Goal: Transaction & Acquisition: Subscribe to service/newsletter

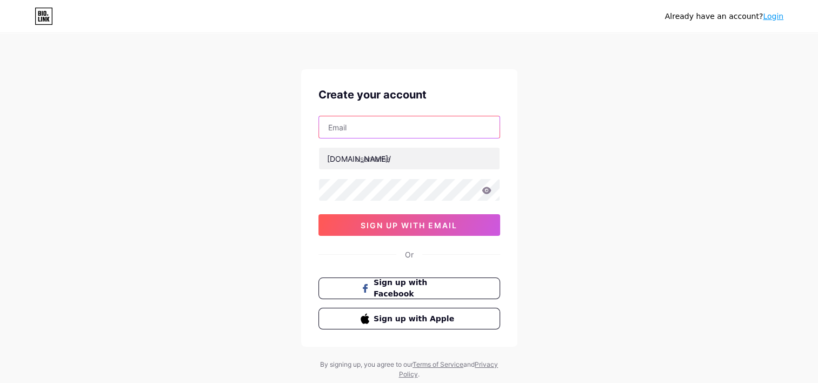
click at [430, 132] on input "text" at bounding box center [409, 127] width 181 height 22
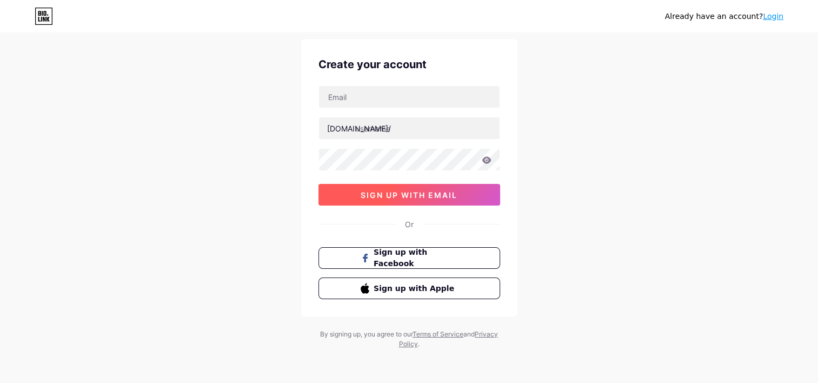
click at [394, 201] on button "sign up with email" at bounding box center [409, 195] width 182 height 22
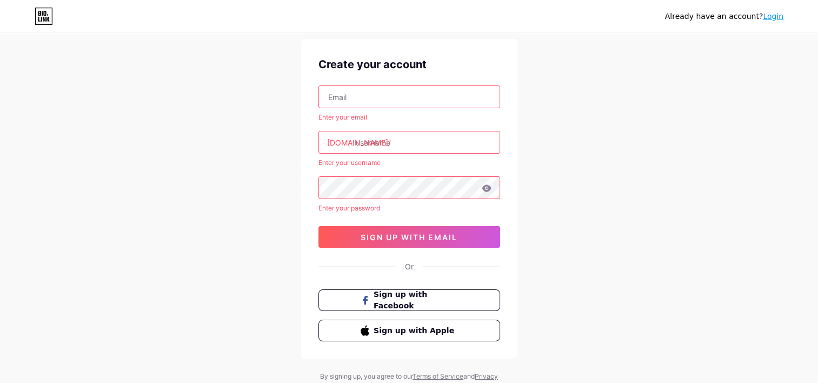
click at [417, 102] on input "text" at bounding box center [409, 97] width 181 height 22
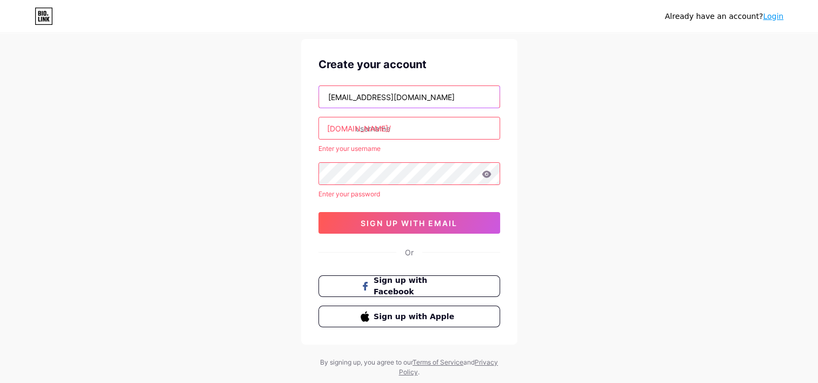
type input "[EMAIL_ADDRESS][DOMAIN_NAME]"
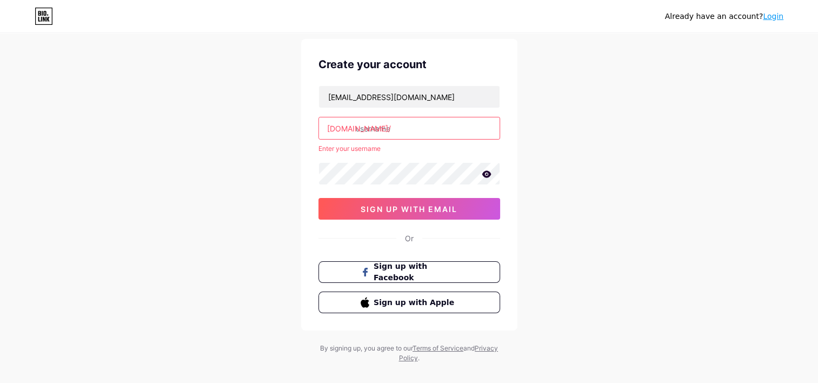
click at [416, 121] on input "text" at bounding box center [409, 128] width 181 height 22
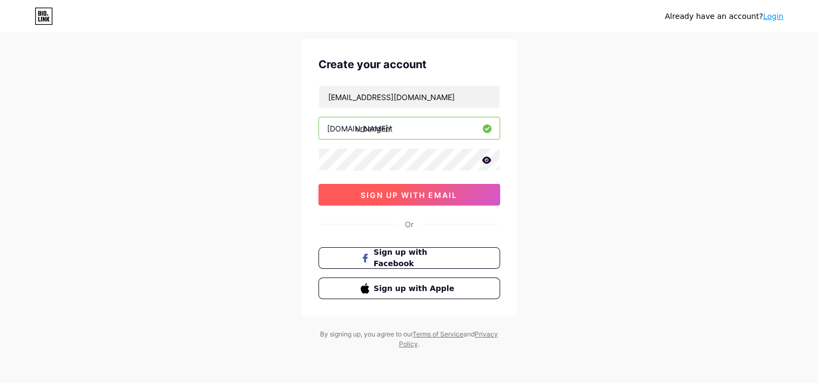
type input "urbangent"
click at [398, 190] on span "sign up with email" at bounding box center [409, 194] width 97 height 9
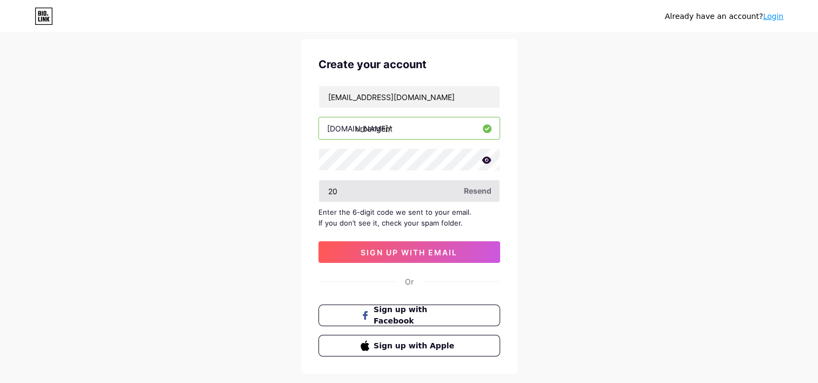
click at [436, 189] on input "20" at bounding box center [409, 191] width 181 height 22
type input "2"
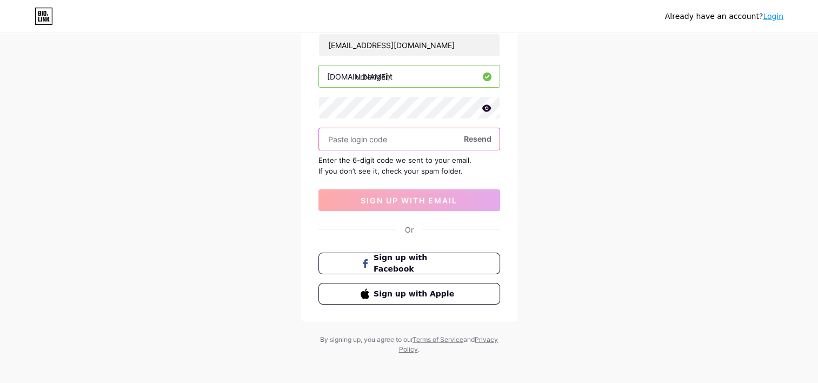
scroll to position [87, 0]
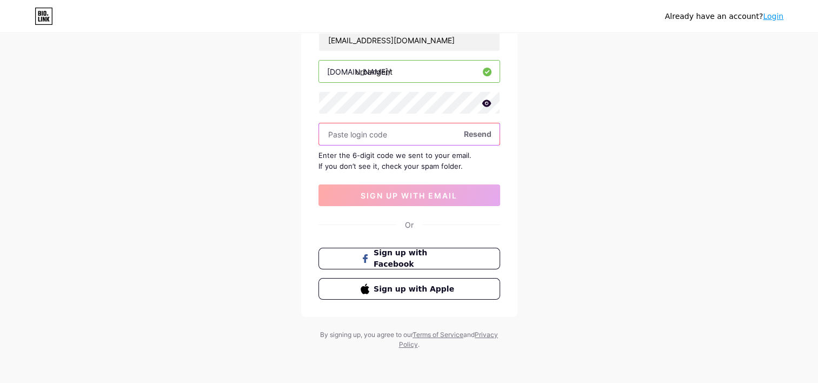
click at [441, 136] on input "text" at bounding box center [409, 134] width 181 height 22
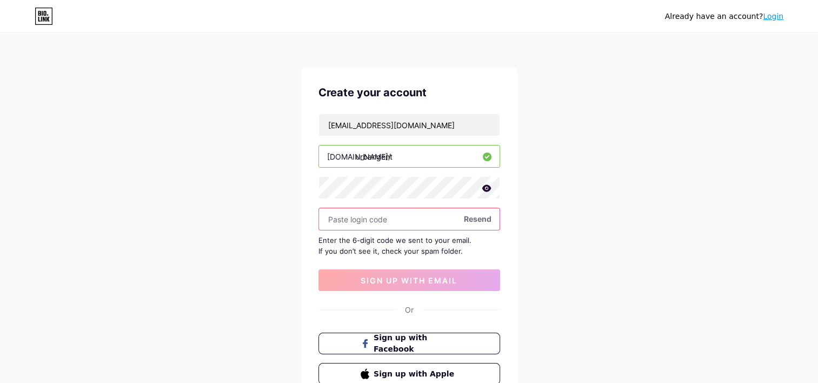
scroll to position [0, 0]
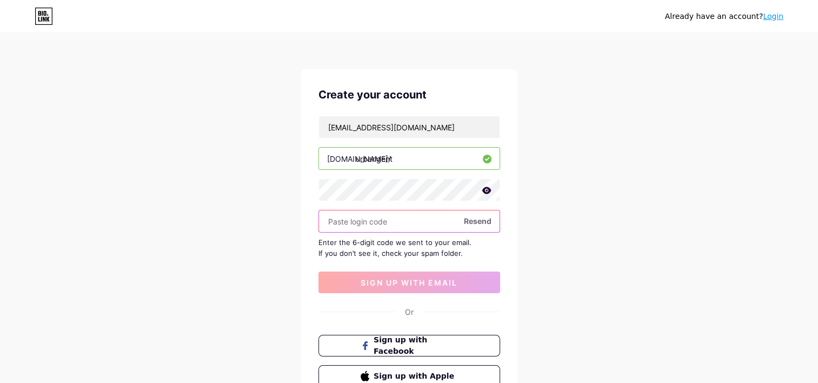
paste input "567518"
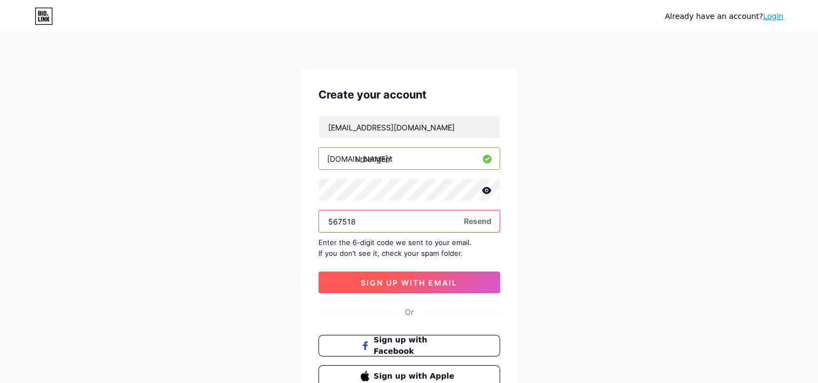
type input "567518"
click at [411, 285] on span "sign up with email" at bounding box center [409, 282] width 97 height 9
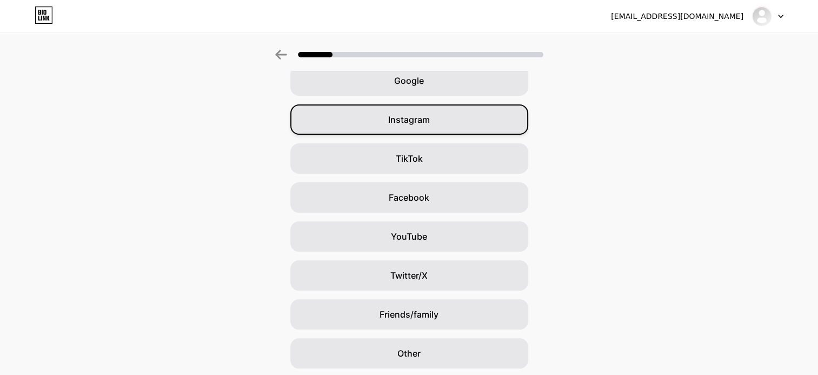
scroll to position [91, 0]
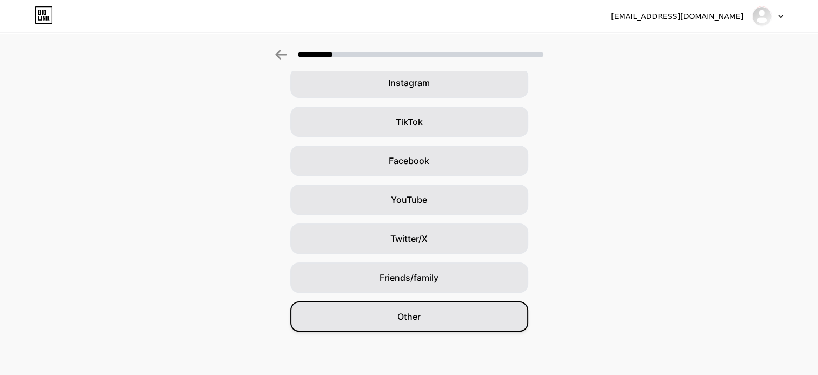
click at [402, 315] on span "Other" at bounding box center [408, 316] width 23 height 13
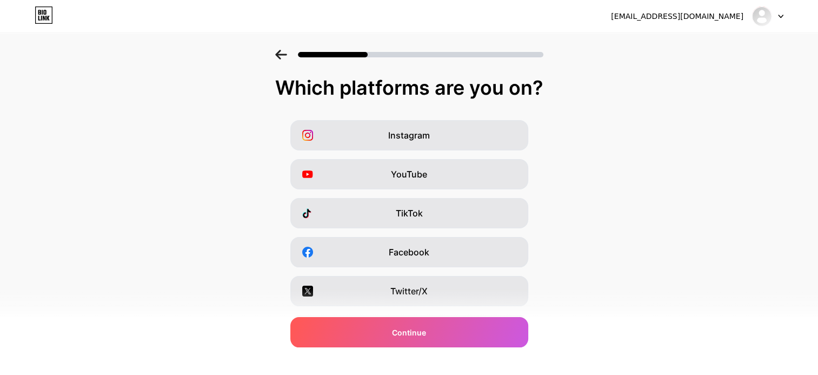
drag, startPoint x: 716, startPoint y: 1, endPoint x: 248, endPoint y: 94, distance: 476.8
click at [248, 94] on div "Which platforms are you on?" at bounding box center [409, 88] width 796 height 22
drag, startPoint x: 549, startPoint y: 88, endPoint x: 277, endPoint y: 95, distance: 272.6
click at [277, 95] on div "Which platforms are you on?" at bounding box center [409, 88] width 796 height 22
copy div "Which platforms are you on?"
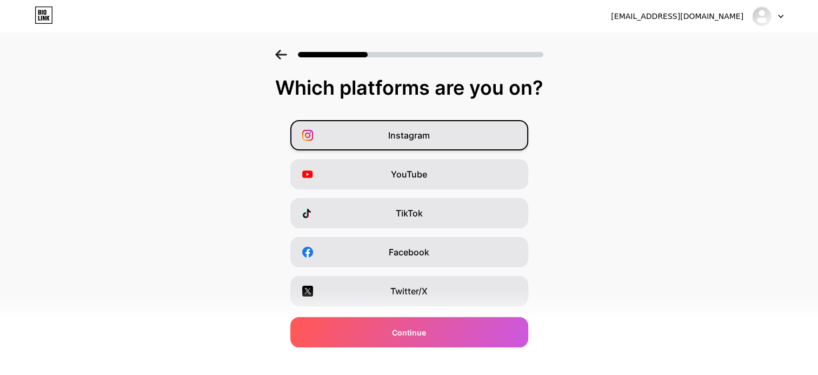
click at [433, 143] on div "Instagram" at bounding box center [409, 135] width 238 height 30
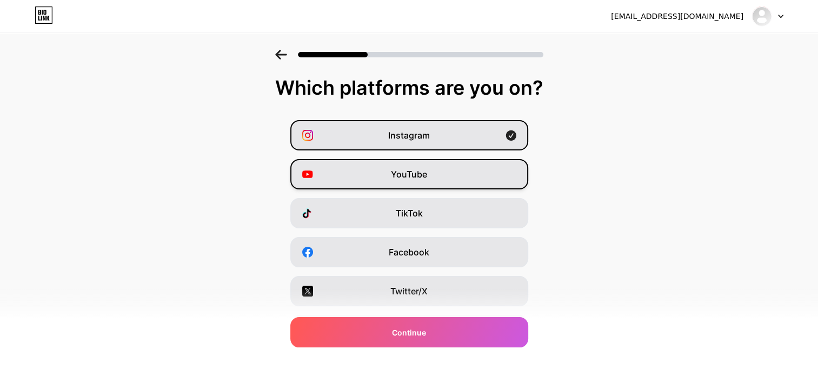
click at [440, 175] on div "YouTube" at bounding box center [409, 174] width 238 height 30
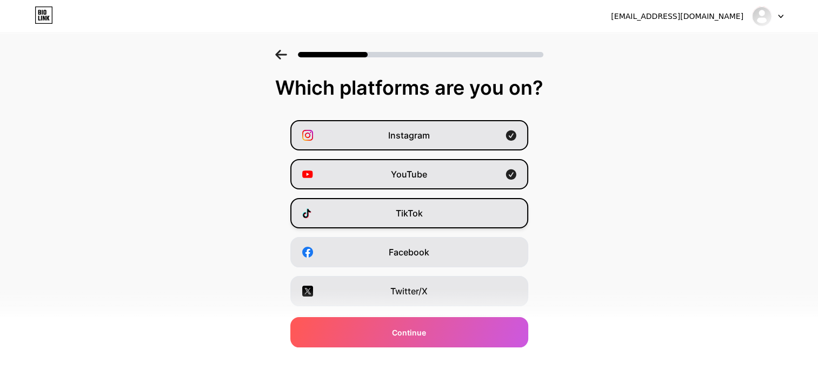
click at [432, 211] on div "TikTok" at bounding box center [409, 213] width 238 height 30
click at [452, 171] on div "YouTube" at bounding box center [409, 174] width 238 height 30
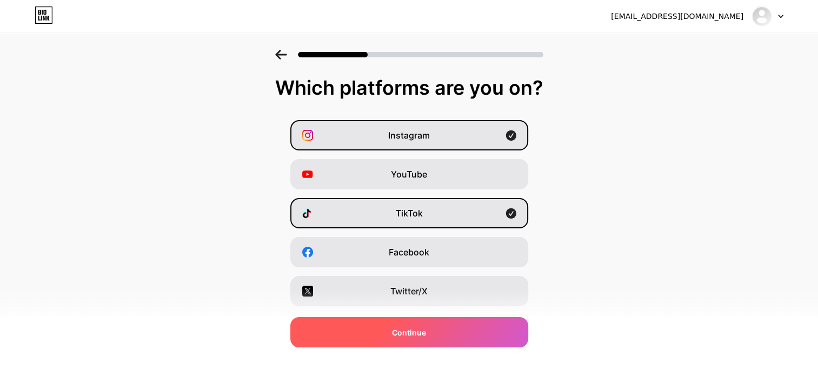
click at [402, 323] on div "Continue" at bounding box center [409, 332] width 238 height 30
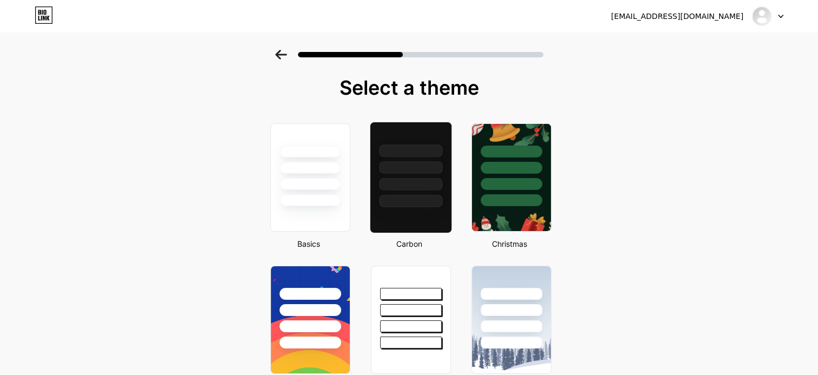
click at [428, 161] on div at bounding box center [410, 167] width 63 height 12
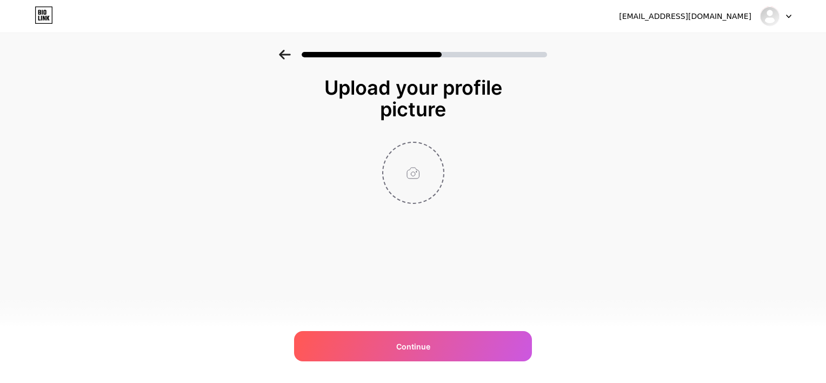
click at [411, 170] on input "file" at bounding box center [413, 173] width 60 height 60
type input "C:\fakepath\Cuplikan layar 2024-06-30 221234.png"
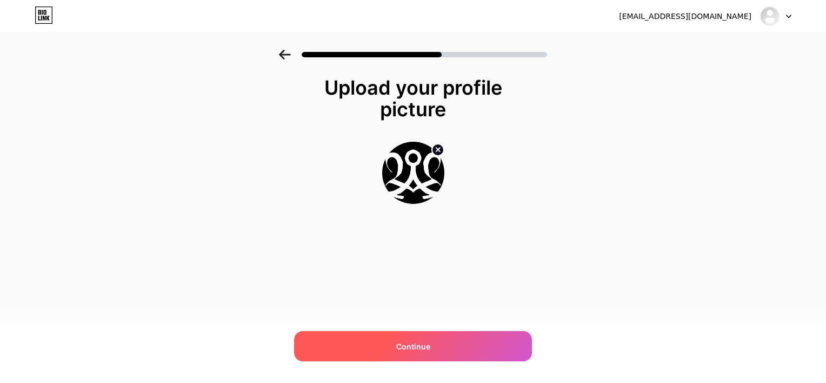
click at [368, 336] on div "Continue" at bounding box center [413, 346] width 238 height 30
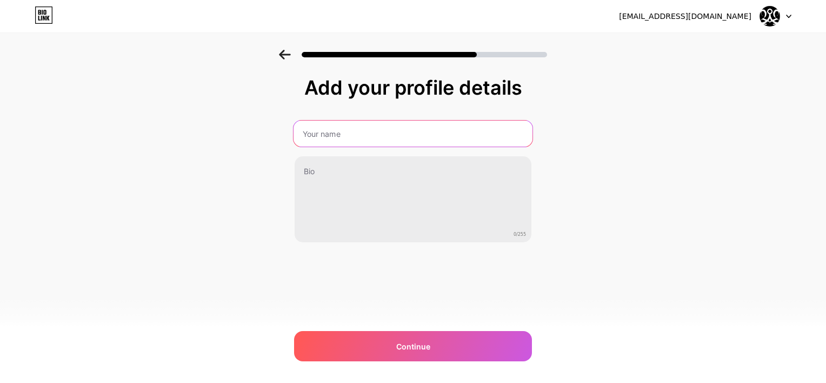
click at [381, 145] on input "text" at bounding box center [413, 134] width 239 height 26
type input "UrbanGent"
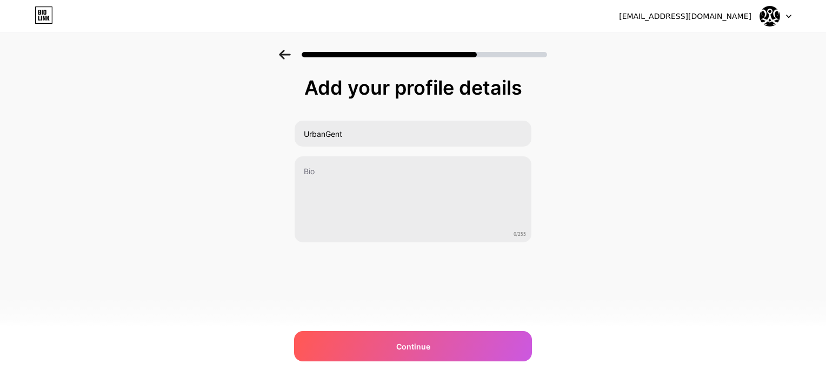
click at [675, 186] on div "Add your profile details UrbanGent 0/255 Continue Error" at bounding box center [413, 173] width 826 height 247
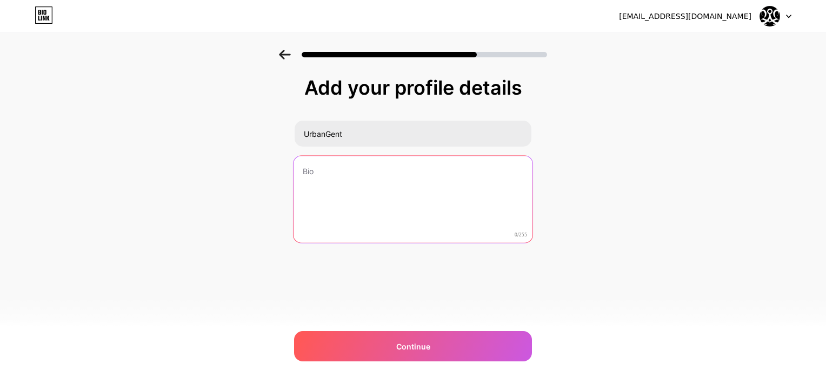
click at [429, 175] on textarea at bounding box center [413, 200] width 239 height 88
click at [458, 190] on textarea "Inspirasi Outfit Culture Klik link Outfit yang kalian cari" at bounding box center [413, 200] width 239 height 88
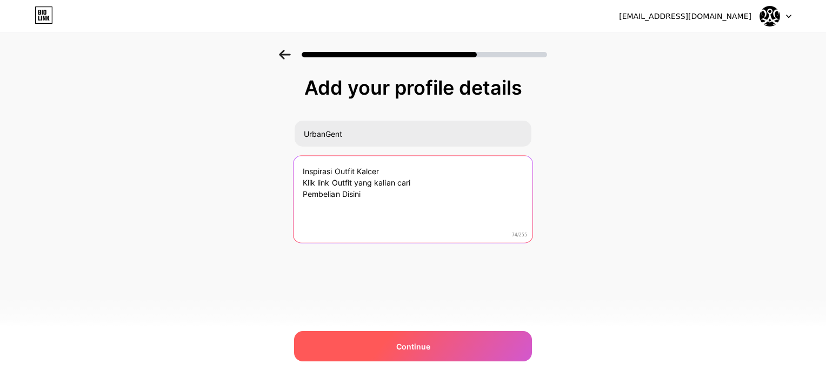
type textarea "Inspirasi Outfit Kalcer Klik link Outfit yang kalian cari Pembelian Disini"
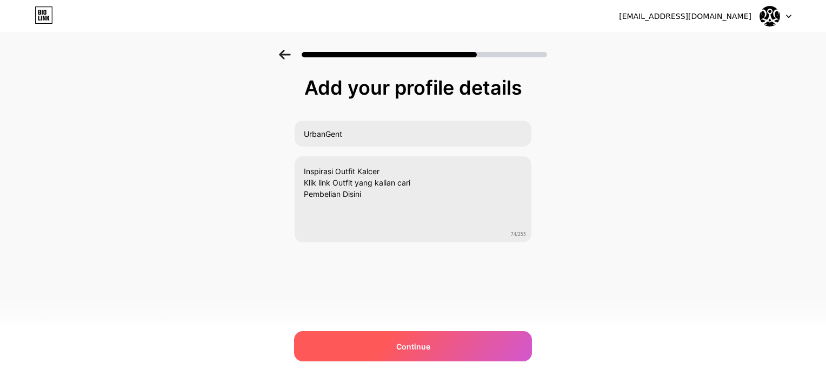
click at [477, 341] on div "Continue" at bounding box center [413, 346] width 238 height 30
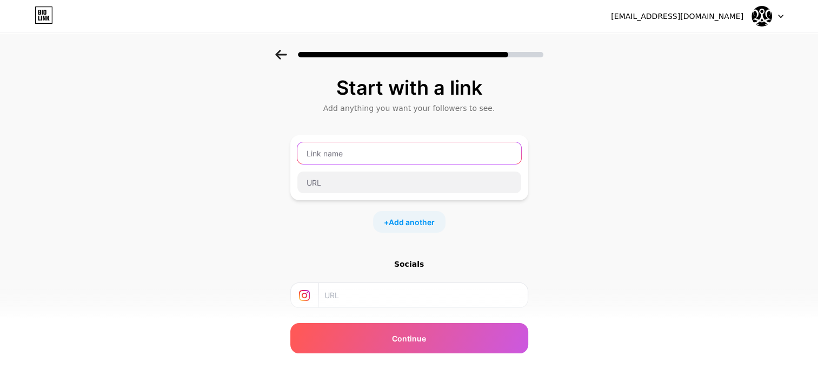
click at [432, 156] on input "text" at bounding box center [409, 153] width 224 height 22
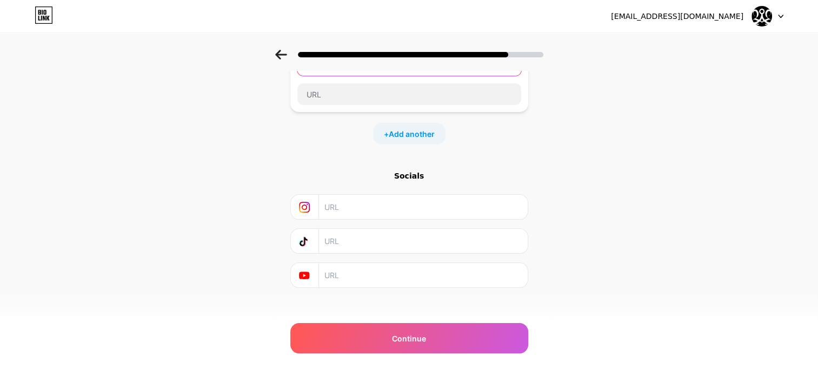
scroll to position [89, 0]
click at [410, 134] on span "Add another" at bounding box center [412, 133] width 46 height 11
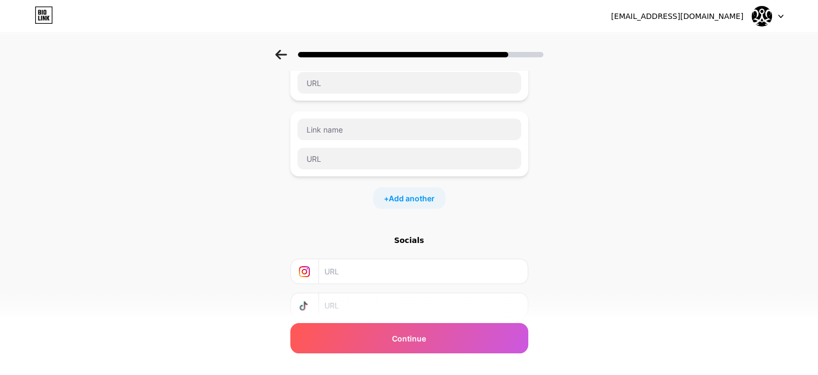
scroll to position [172, 0]
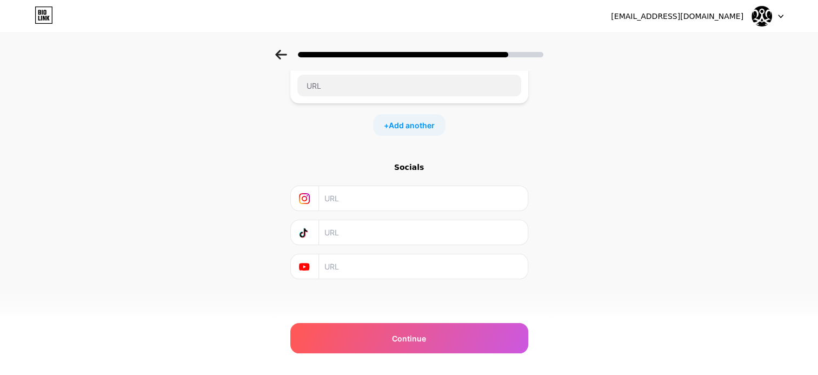
click at [367, 199] on input "text" at bounding box center [422, 198] width 196 height 24
click at [283, 51] on icon at bounding box center [280, 55] width 11 height 10
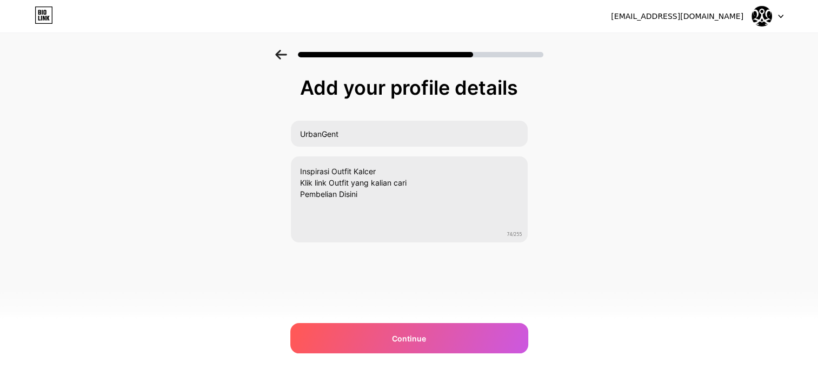
scroll to position [0, 0]
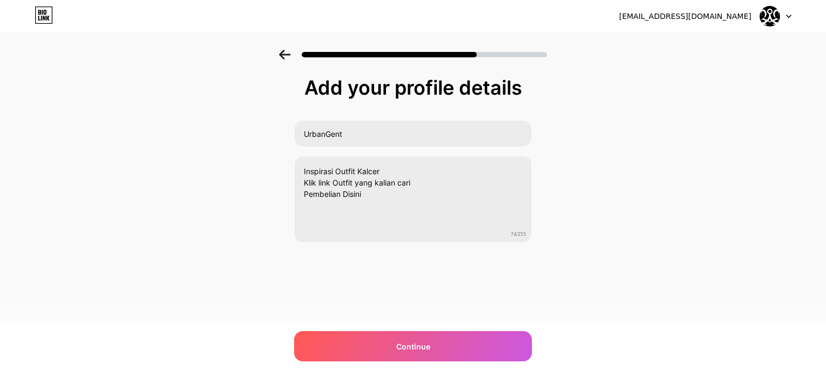
click at [283, 51] on icon at bounding box center [284, 55] width 11 height 10
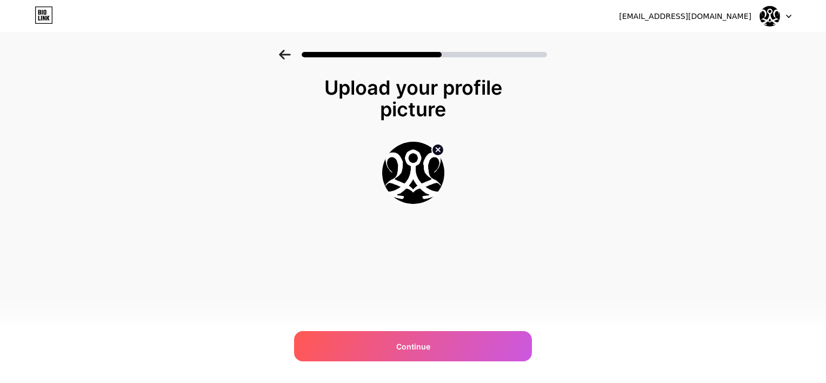
click at [283, 51] on icon at bounding box center [284, 55] width 11 height 10
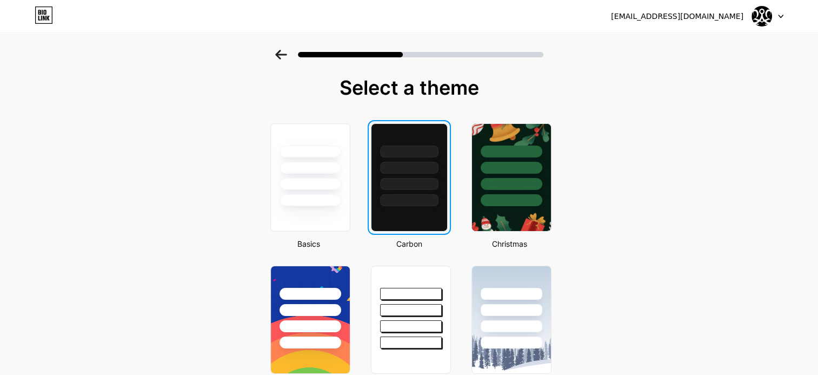
click at [409, 165] on div at bounding box center [409, 168] width 58 height 12
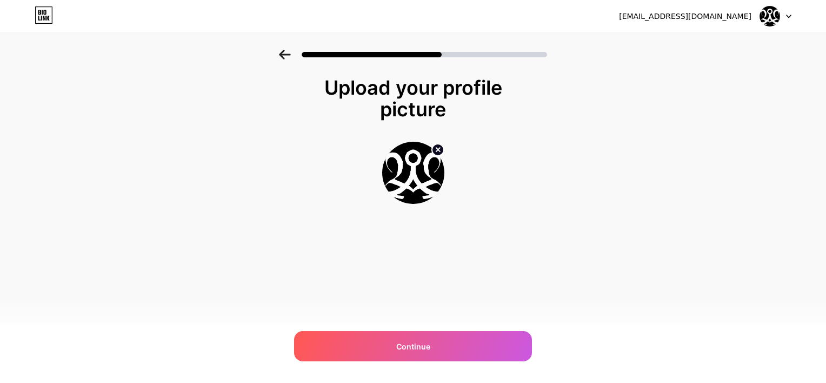
click at [283, 56] on icon at bounding box center [284, 55] width 11 height 10
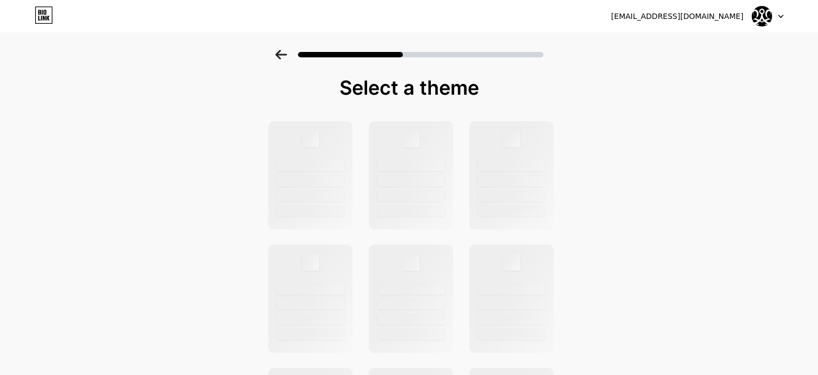
click at [283, 56] on icon at bounding box center [280, 55] width 11 height 10
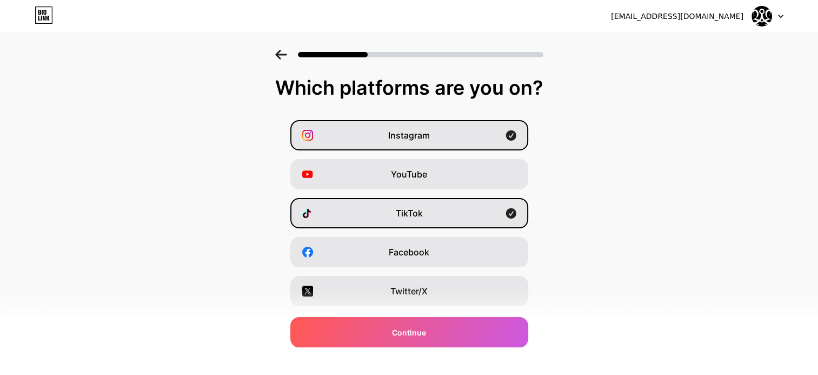
click at [283, 56] on icon at bounding box center [280, 55] width 11 height 10
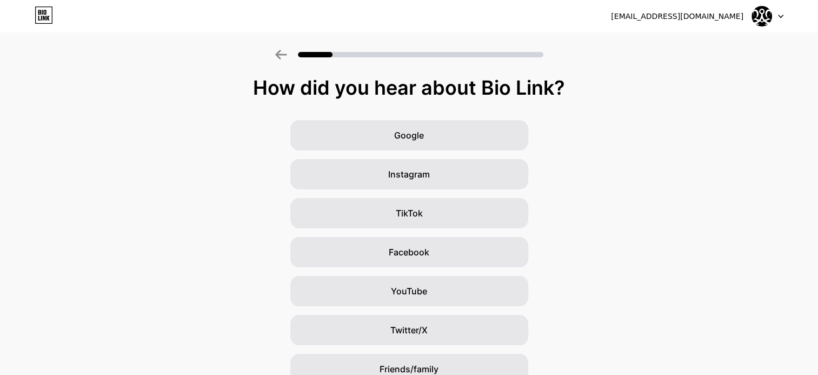
click at [287, 56] on icon at bounding box center [281, 55] width 12 height 10
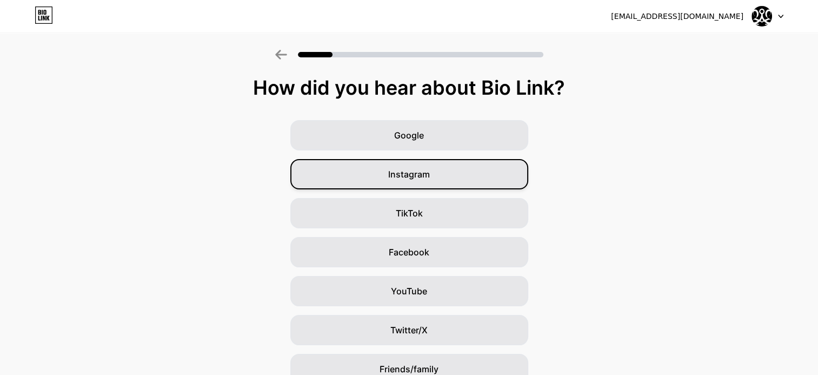
click at [397, 173] on span "Instagram" at bounding box center [409, 174] width 42 height 13
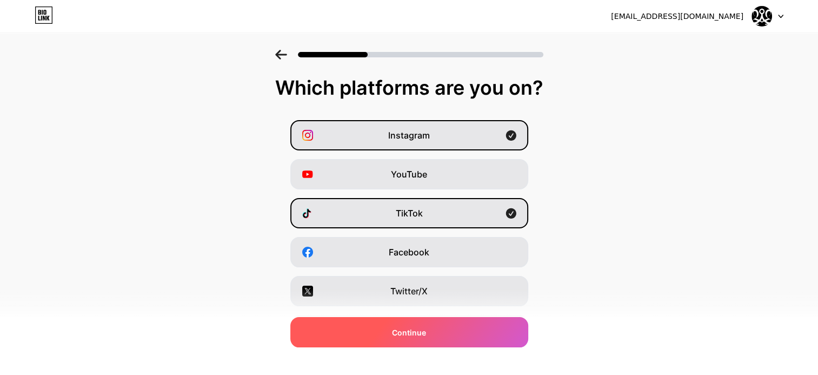
click at [418, 327] on span "Continue" at bounding box center [409, 332] width 34 height 11
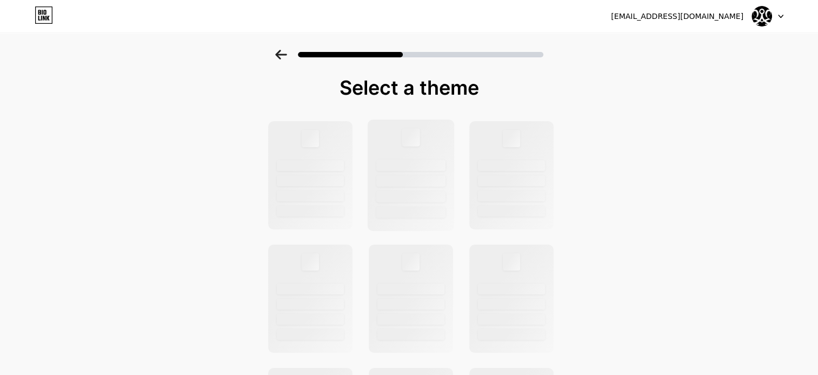
click at [422, 201] on div at bounding box center [410, 196] width 69 height 11
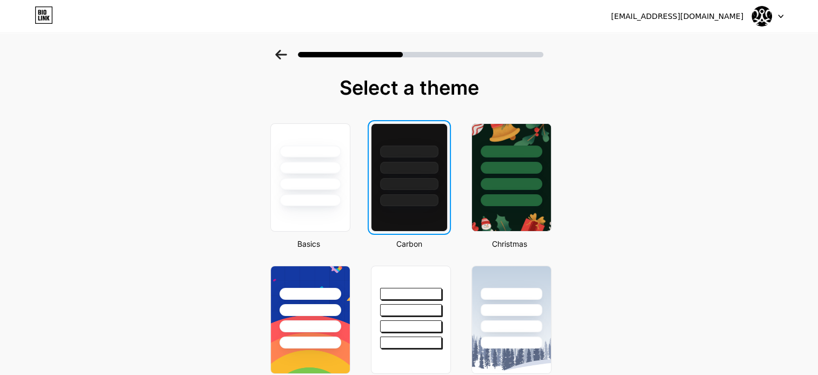
click at [430, 134] on div at bounding box center [409, 165] width 76 height 82
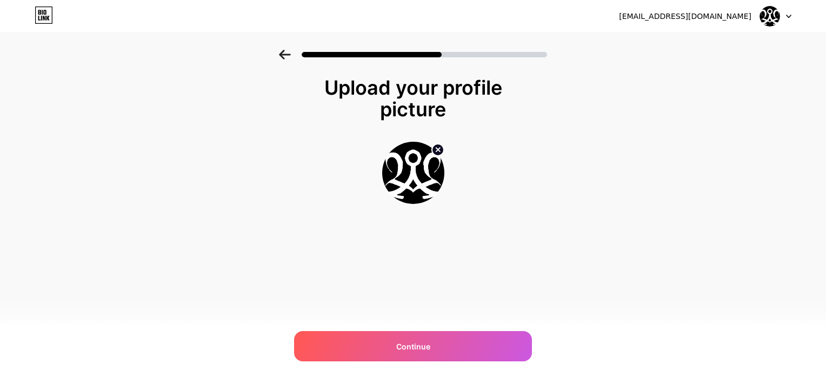
click at [716, 87] on div "Upload your profile picture Continue" at bounding box center [413, 154] width 826 height 208
click at [442, 145] on icon at bounding box center [437, 149] width 13 height 13
click at [418, 177] on input "file" at bounding box center [413, 173] width 60 height 60
type input "C:\fakepath\Gambar WhatsApp 2025-09-17 pukul 00.06.23_ef2c9472.jpg"
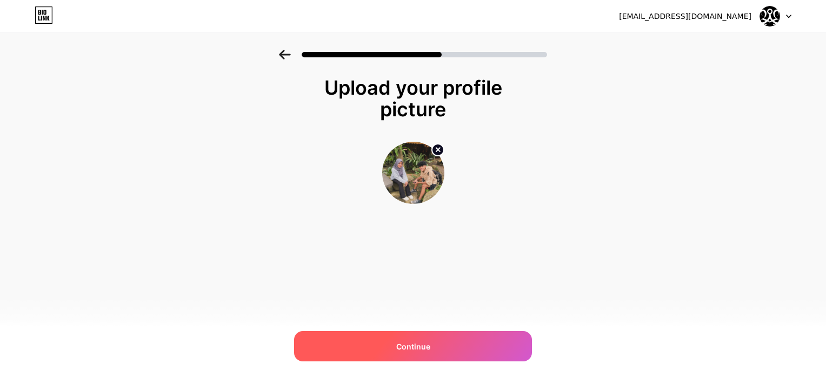
click at [388, 345] on div "Continue" at bounding box center [413, 346] width 238 height 30
click at [388, 345] on div at bounding box center [413, 346] width 238 height 30
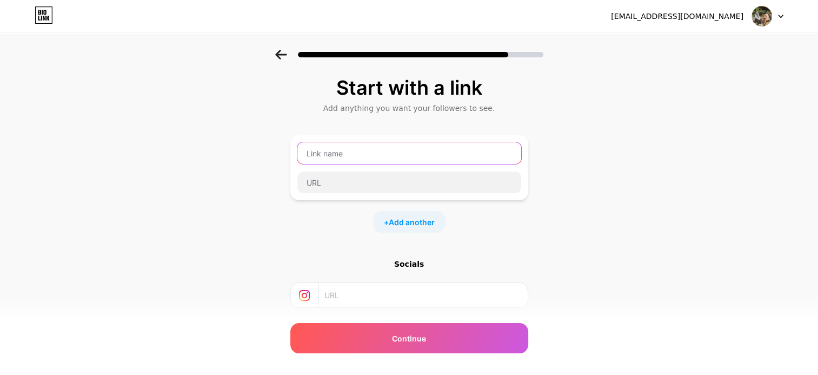
click at [444, 156] on input "text" at bounding box center [409, 153] width 224 height 22
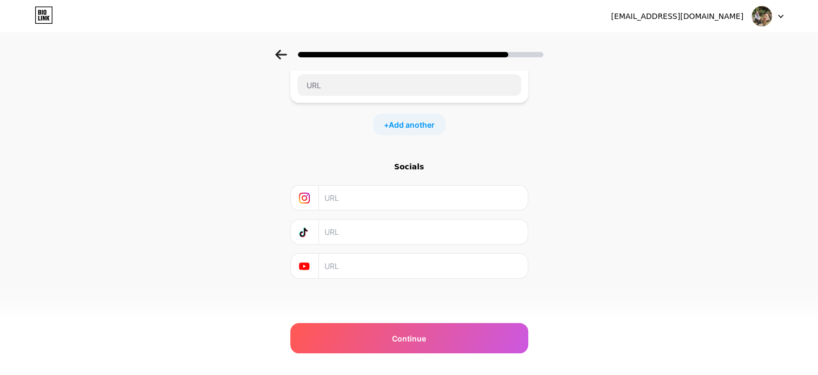
click at [411, 203] on input "text" at bounding box center [422, 197] width 196 height 24
paste input "sint-ghani-ahmad-diponegoro-5b3019236"
type input "sint-ghani-ahmad-diponegoro-5b3019236"
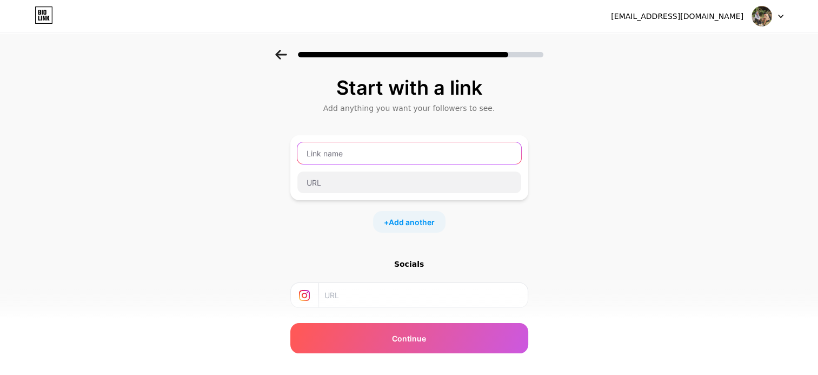
click at [395, 148] on input "text" at bounding box center [409, 153] width 224 height 22
type input "LINKEDIN"
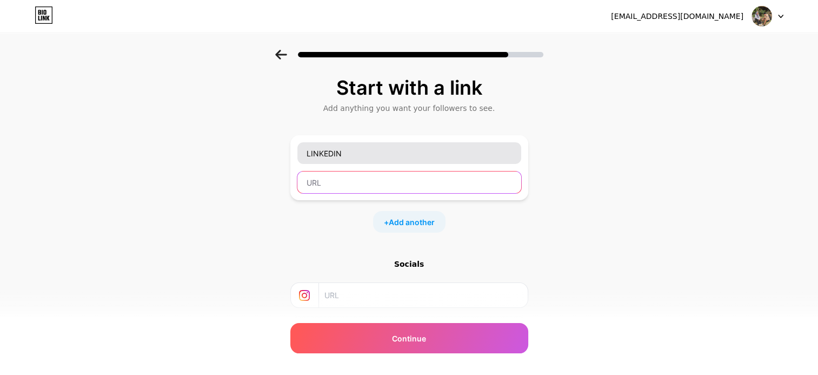
paste input "sint-ghani-ahmad-diponegoro-5b3019236"
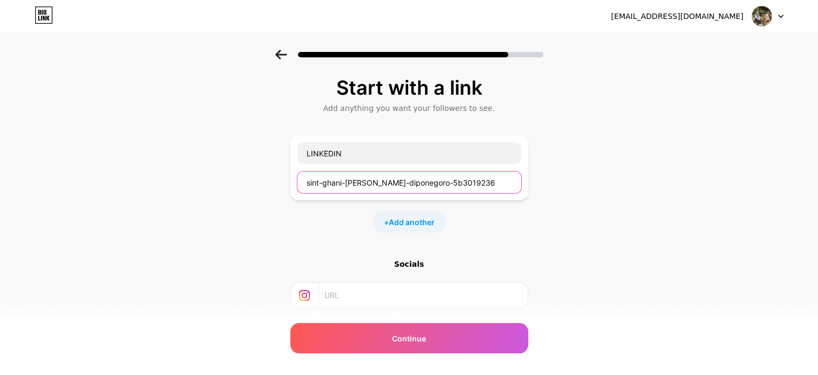
click at [311, 184] on input "sint-ghani-ahmad-diponegoro-5b3019236" at bounding box center [409, 182] width 224 height 22
paste input "www.linkedin.com/in/"
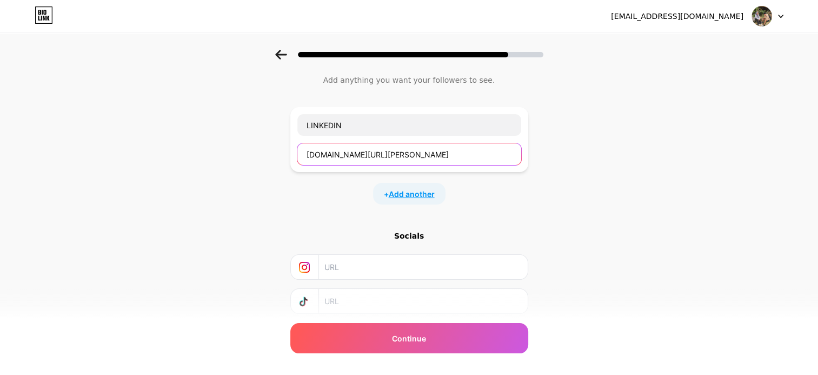
scroll to position [74, 0]
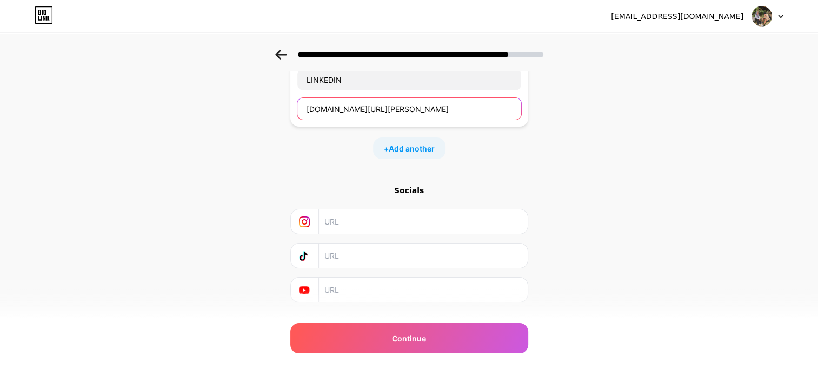
type input "www.linkedin.com/in/sint-ghani-ahmad-diponegoro-5b3019236"
click at [393, 211] on input "text" at bounding box center [422, 221] width 196 height 24
paste input "https://www.instagram.com/syei.nt/"
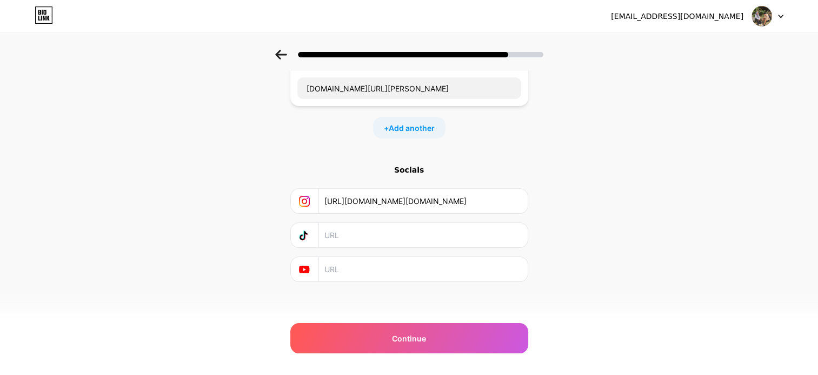
scroll to position [95, 0]
type input "https://www.instagram.com/syei.nt/"
click at [430, 119] on div "+ Add another" at bounding box center [409, 127] width 72 height 22
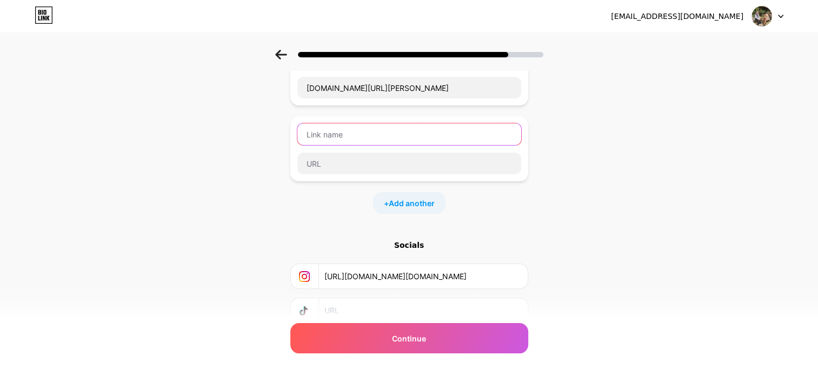
click at [407, 139] on input "text" at bounding box center [409, 134] width 224 height 22
type input "SPOTYFY"
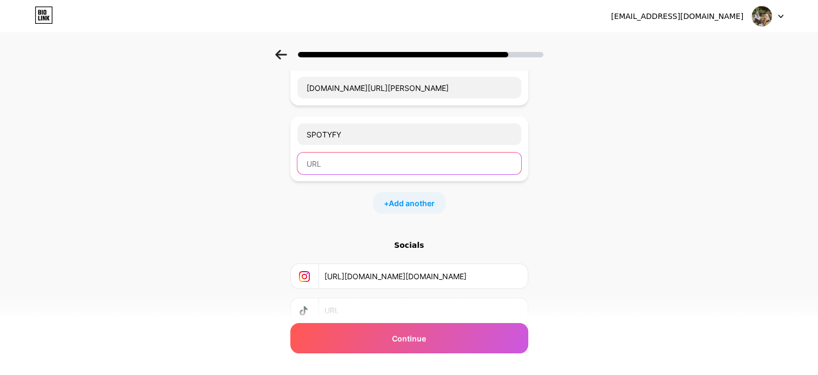
click at [362, 156] on input "text" at bounding box center [409, 163] width 224 height 22
paste input "https://open.spotify.com/user/pxghwrbfjedlapwdailzbp2zt?si=-6sTGmf0R_6blV2sI_BB…"
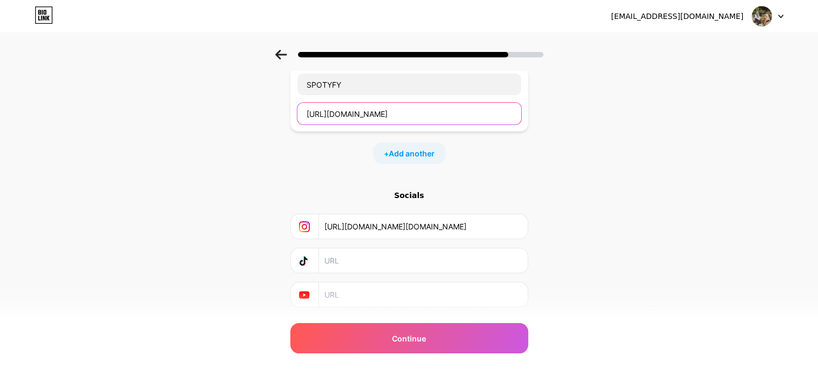
type input "https://open.spotify.com/user/pxghwrbfjedlapwdailzbp2zt?si=-6sTGmf0R_6blV2sI_BB…"
click at [477, 154] on div "+ Add another" at bounding box center [409, 153] width 238 height 22
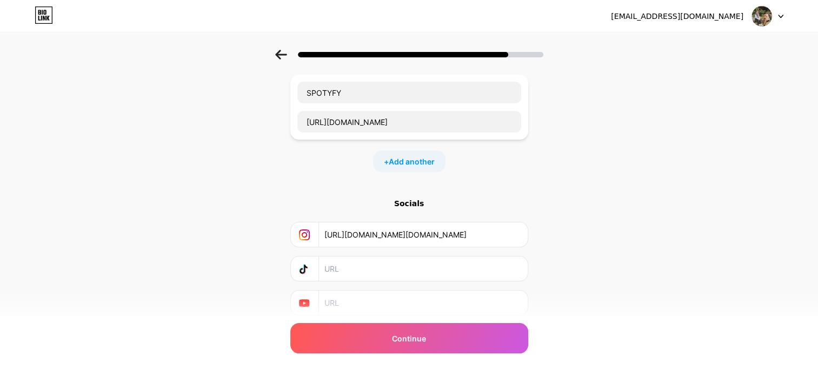
scroll to position [172, 0]
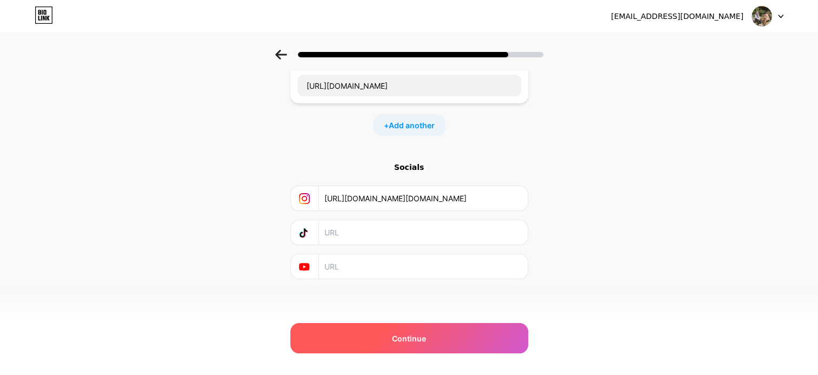
click at [420, 329] on div "Continue" at bounding box center [409, 338] width 238 height 30
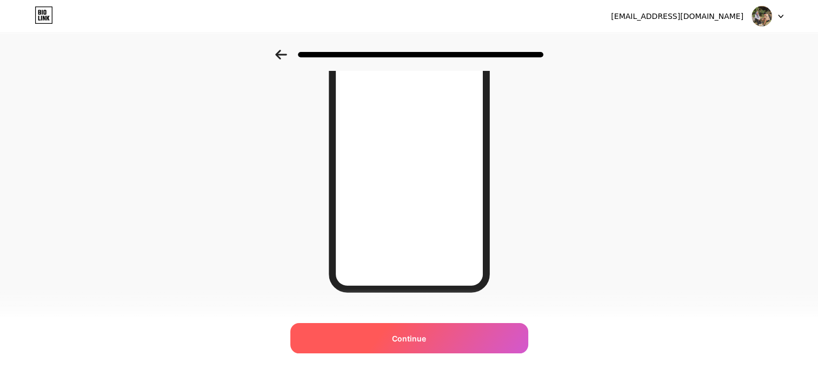
scroll to position [169, 0]
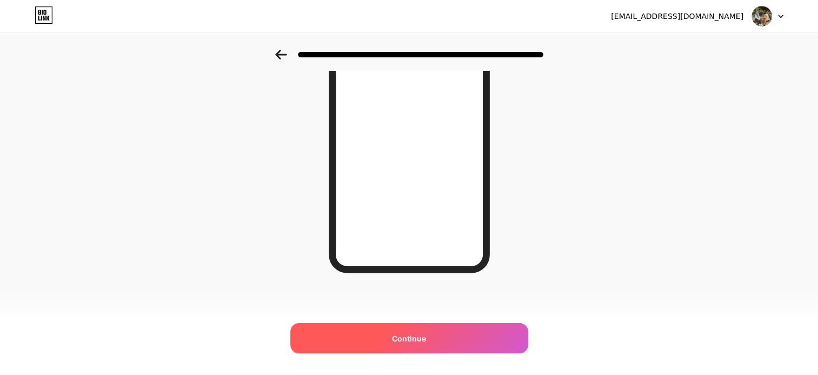
click at [428, 344] on div "Continue" at bounding box center [409, 338] width 238 height 30
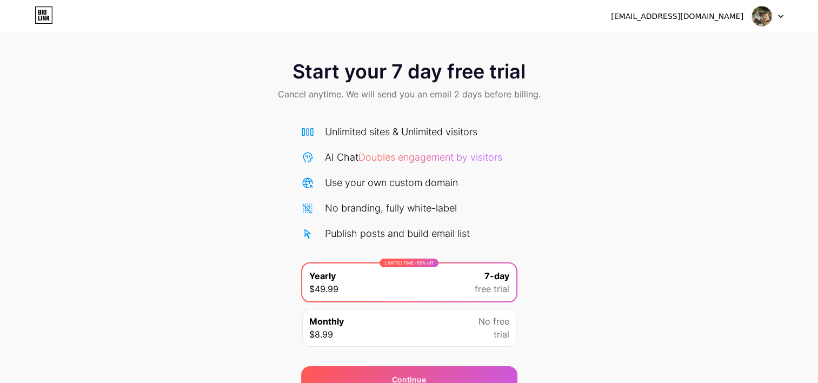
click at [459, 83] on div "Start your 7 day free trial Cancel anytime. We will send you an email 2 days be…" at bounding box center [409, 82] width 818 height 64
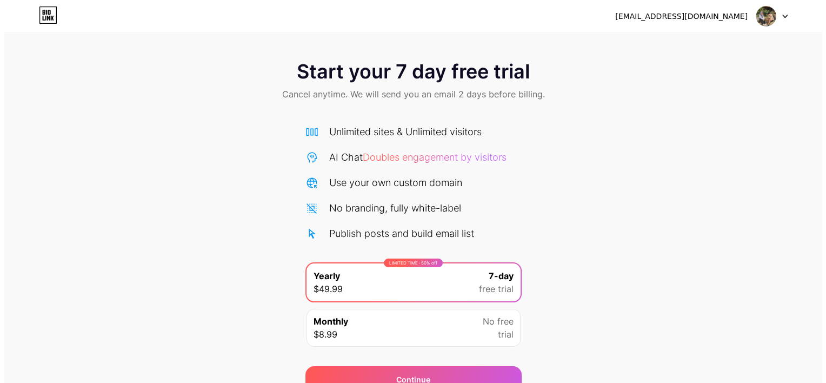
scroll to position [52, 0]
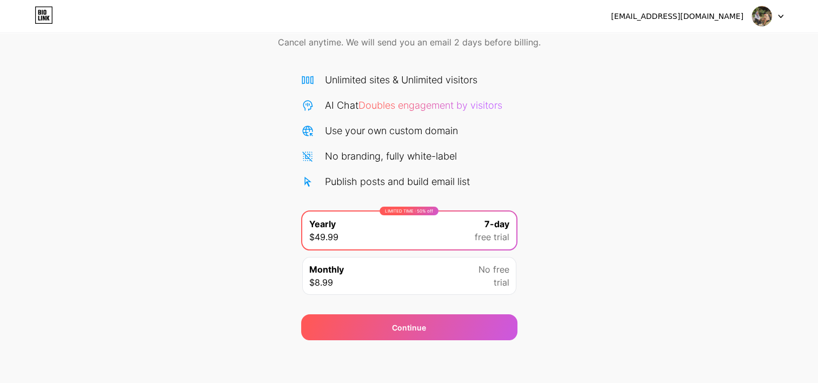
click at [456, 281] on div "Monthly $8.99 No free trial" at bounding box center [409, 276] width 214 height 38
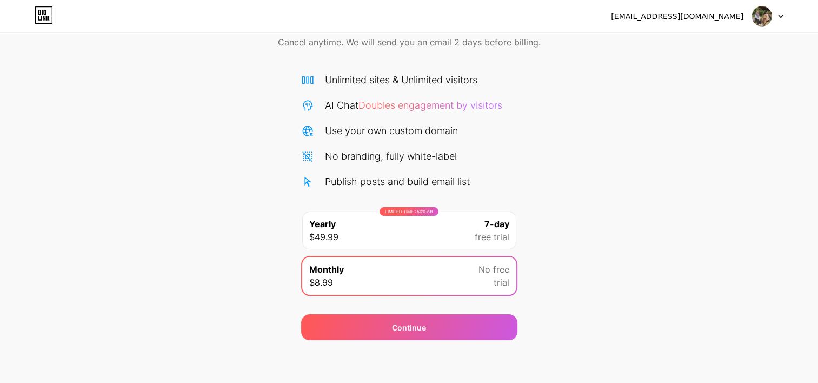
click at [468, 236] on div "LIMITED TIME : 50% off Yearly $49.99 7-day free trial" at bounding box center [409, 230] width 214 height 38
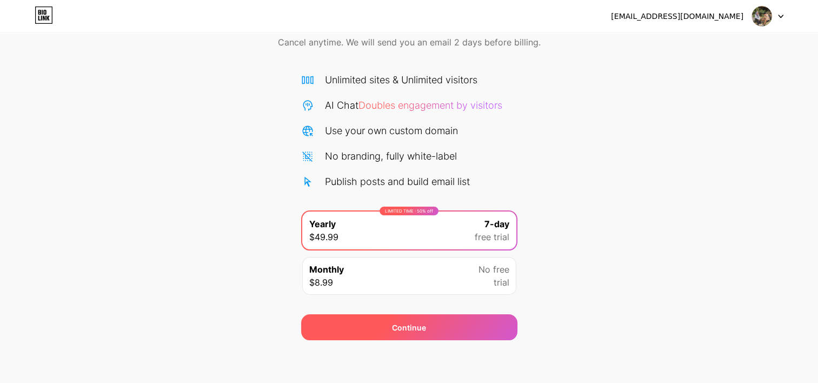
click at [442, 328] on div "Continue" at bounding box center [409, 327] width 216 height 26
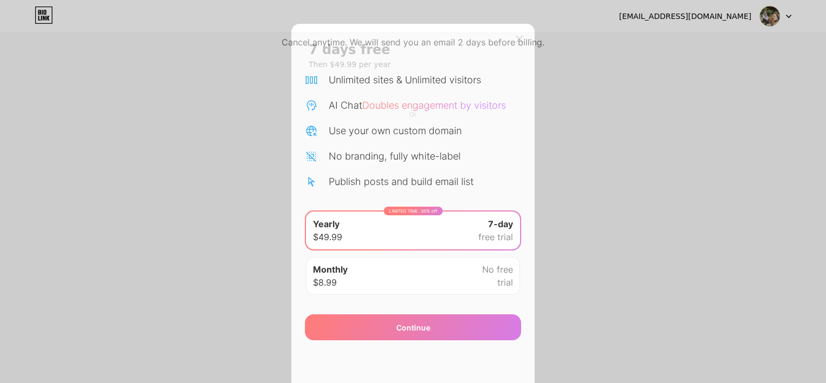
scroll to position [95, 0]
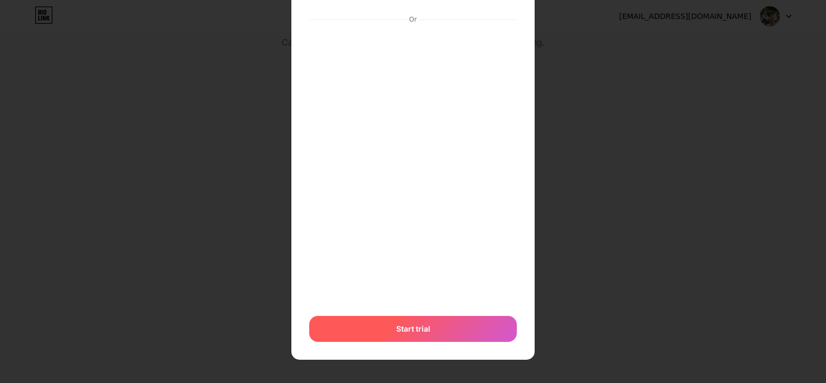
click at [424, 325] on span "Start trial" at bounding box center [413, 328] width 34 height 11
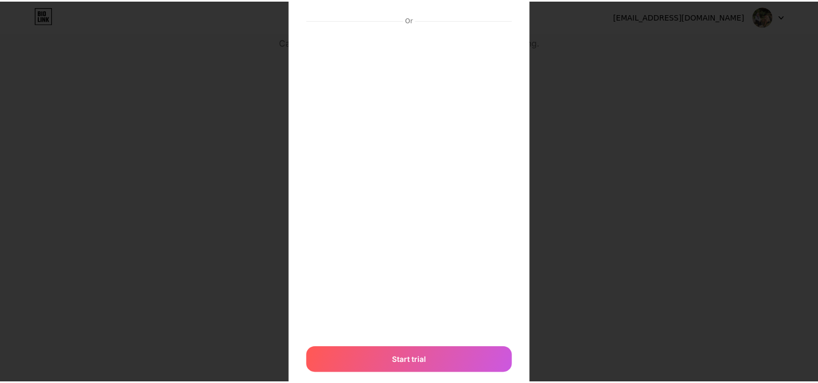
scroll to position [0, 0]
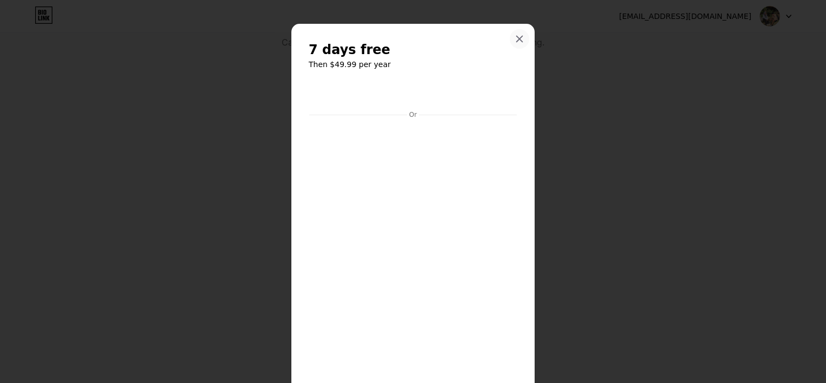
click at [510, 41] on div at bounding box center [519, 38] width 19 height 19
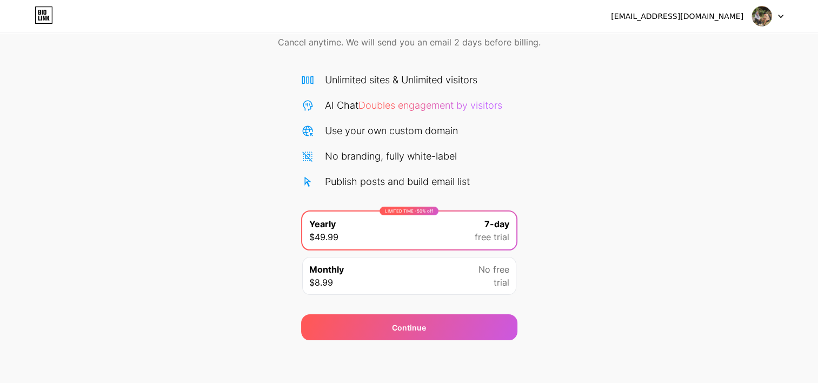
click at [776, 15] on div at bounding box center [767, 15] width 31 height 19
click at [640, 81] on div "Start your 7 day free trial Cancel anytime. We will send you an email 2 days be…" at bounding box center [409, 169] width 818 height 342
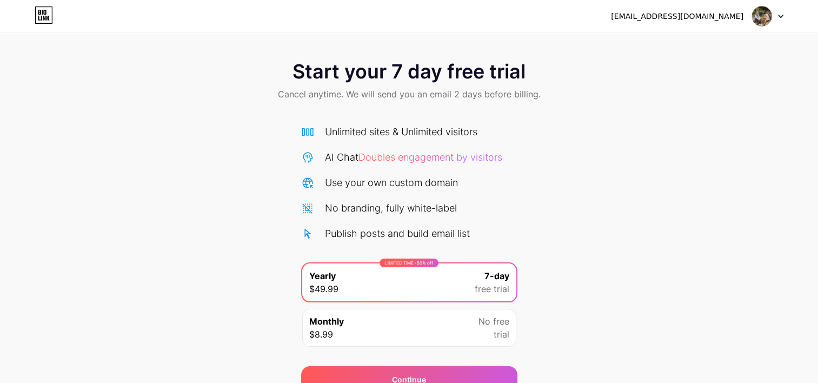
click at [483, 52] on div "Start your 7 day free trial Cancel anytime. We will send you an email 2 days be…" at bounding box center [409, 82] width 818 height 64
click at [760, 18] on img at bounding box center [761, 16] width 21 height 21
click at [775, 17] on div at bounding box center [767, 15] width 31 height 19
click at [776, 17] on div at bounding box center [767, 15] width 31 height 19
click at [653, 87] on div "Start your 7 day free trial Cancel anytime. We will send you an email 2 days be…" at bounding box center [409, 82] width 818 height 64
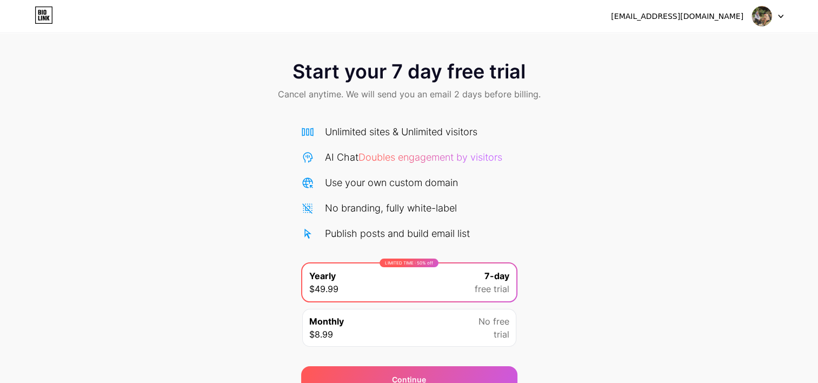
click at [451, 96] on span "Cancel anytime. We will send you an email 2 days before billing." at bounding box center [409, 94] width 263 height 13
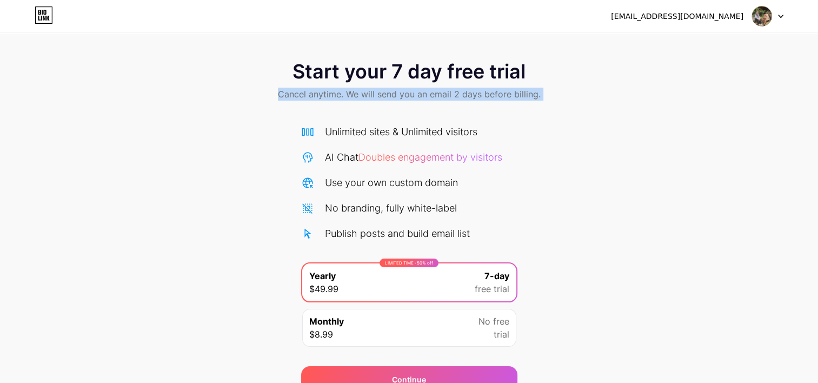
drag, startPoint x: 451, startPoint y: 96, endPoint x: 436, endPoint y: 114, distance: 22.6
click at [436, 114] on div "Start your 7 day free trial Cancel anytime. We will send you an email 2 days be…" at bounding box center [409, 221] width 818 height 342
click at [436, 114] on div "Unlimited sites & Unlimited visitors AI Chat Doubles engagement by visitors Use…" at bounding box center [409, 234] width 216 height 240
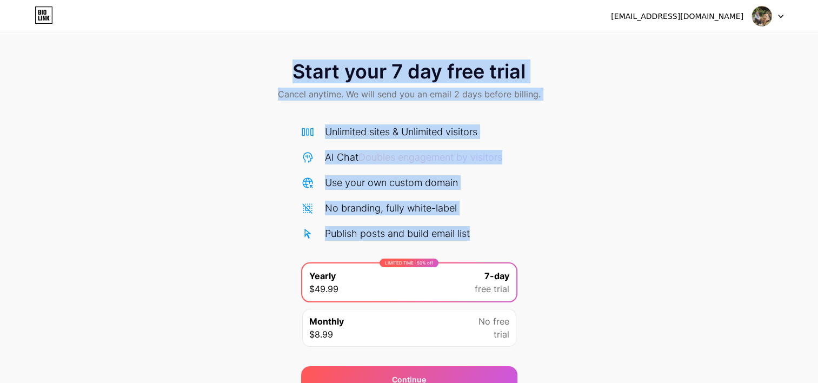
drag, startPoint x: 295, startPoint y: 63, endPoint x: 532, endPoint y: 238, distance: 295.0
click at [532, 238] on div "Start your 7 day free trial Cancel anytime. We will send you an email 2 days be…" at bounding box center [409, 221] width 818 height 342
copy div "Start your 7 day free trial Cancel anytime. We will send you an email 2 days be…"
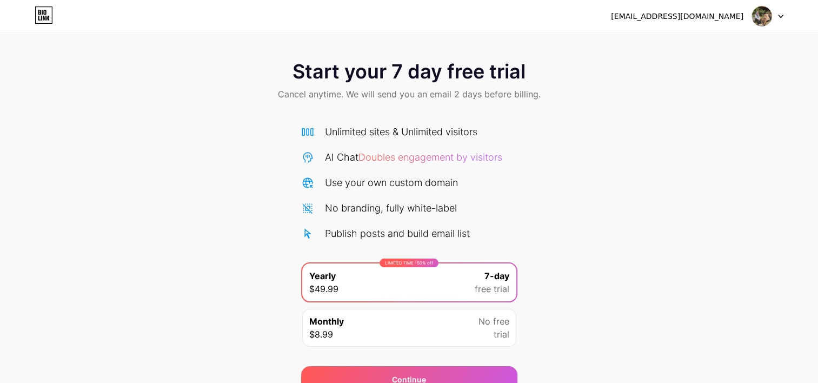
click at [514, 10] on div "sintghani@gmail.com Logout" at bounding box center [409, 15] width 818 height 19
